Goal: Find specific page/section

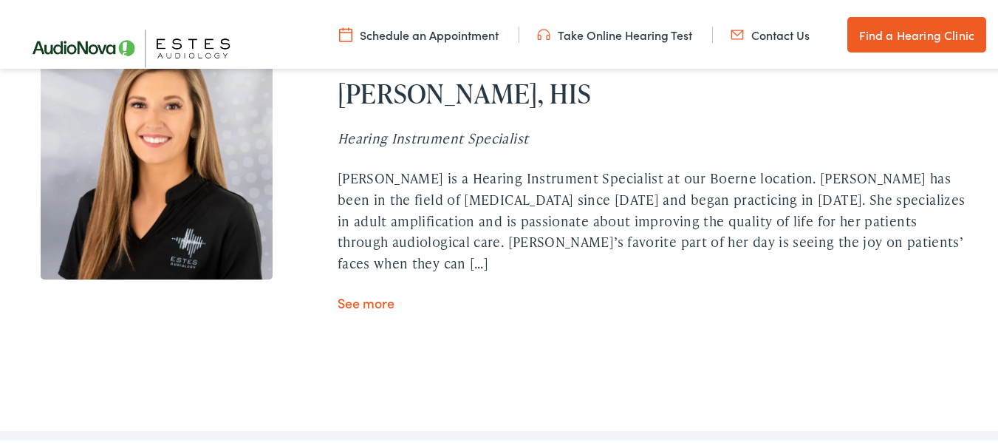
scroll to position [4588, 0]
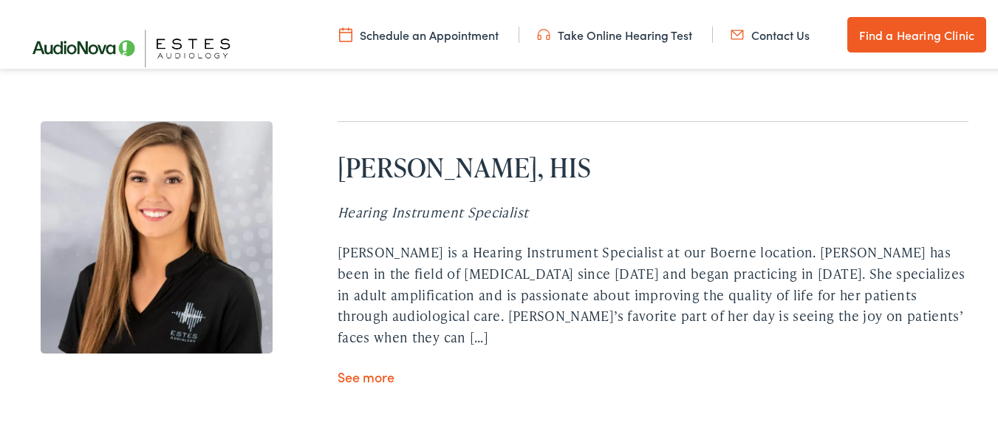
click at [346, 365] on link "See more" at bounding box center [366, 374] width 57 height 18
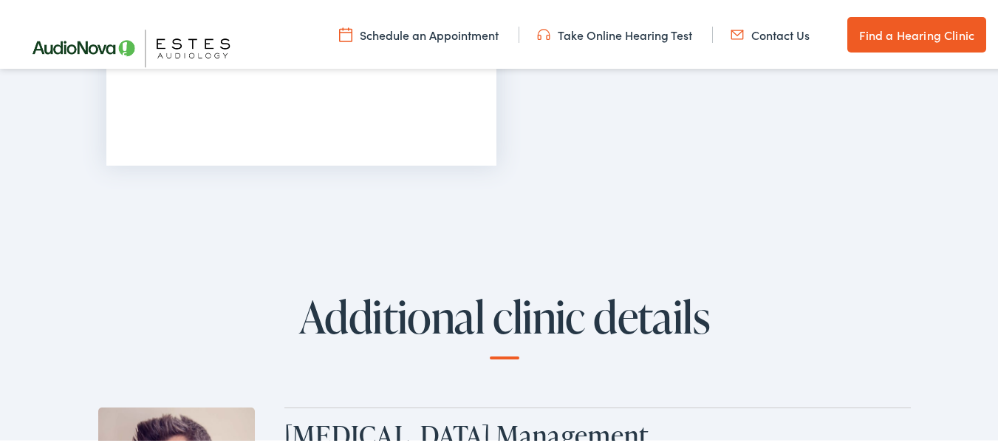
scroll to position [2069, 0]
